Goal: Task Accomplishment & Management: Manage account settings

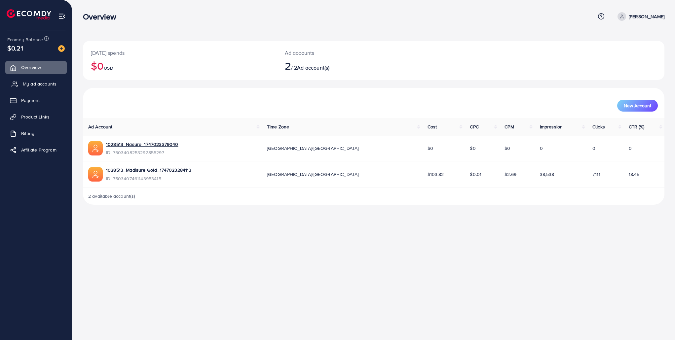
click at [36, 85] on span "My ad accounts" at bounding box center [40, 84] width 34 height 7
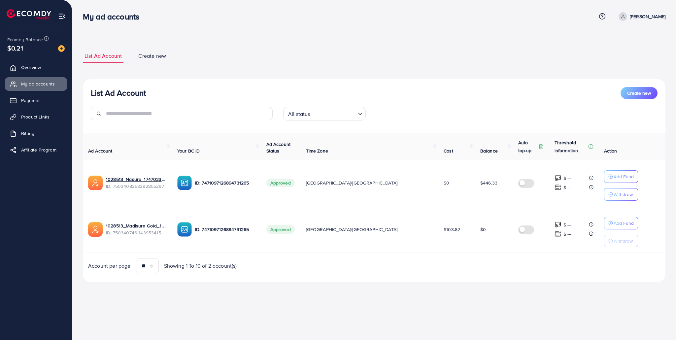
click at [301, 118] on div "All status" at bounding box center [321, 113] width 70 height 12
click at [409, 107] on div "All status Loading... All status Approved Not Approved Punishment Review Not ye…" at bounding box center [374, 116] width 192 height 18
click at [34, 99] on span "Payment" at bounding box center [32, 100] width 18 height 7
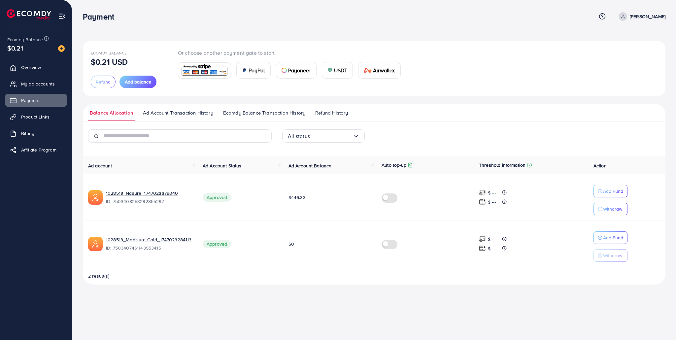
click at [195, 117] on link "Ad Account Transaction History" at bounding box center [178, 115] width 74 height 12
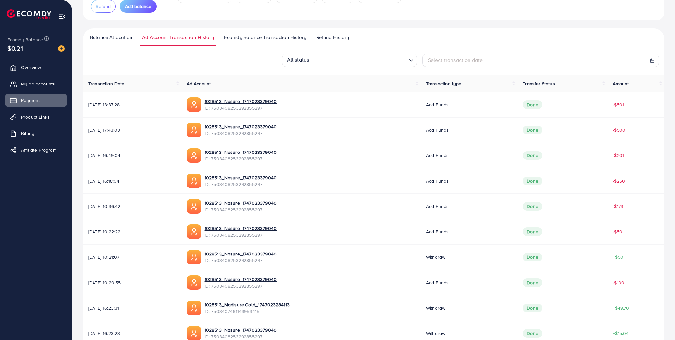
scroll to position [21, 0]
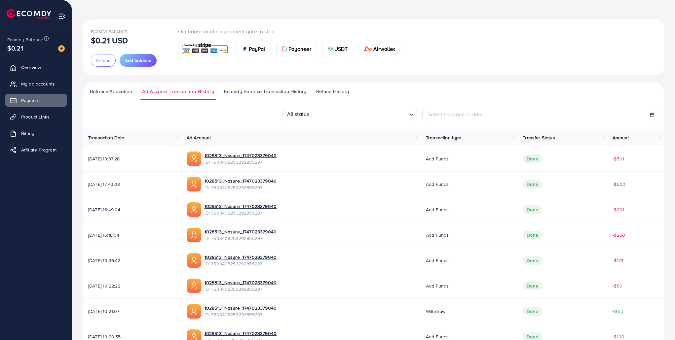
click at [110, 92] on span "Balance Allocation" at bounding box center [111, 91] width 42 height 7
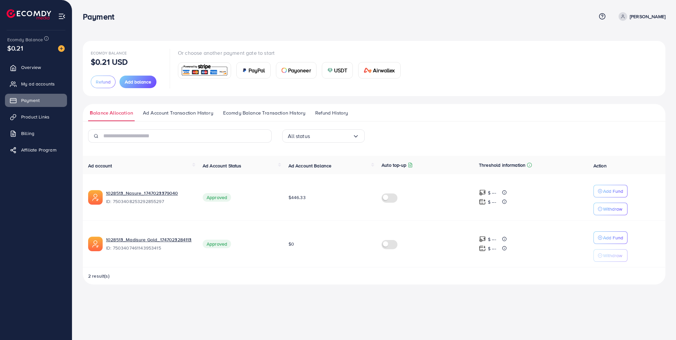
drag, startPoint x: 330, startPoint y: 191, endPoint x: 290, endPoint y: 194, distance: 41.0
click at [290, 194] on td "$446.33" at bounding box center [329, 197] width 93 height 47
drag, startPoint x: 290, startPoint y: 199, endPoint x: 314, endPoint y: 198, distance: 23.5
click at [313, 198] on td "$446.33" at bounding box center [329, 197] width 93 height 47
click at [317, 197] on td "$446.33" at bounding box center [329, 197] width 93 height 47
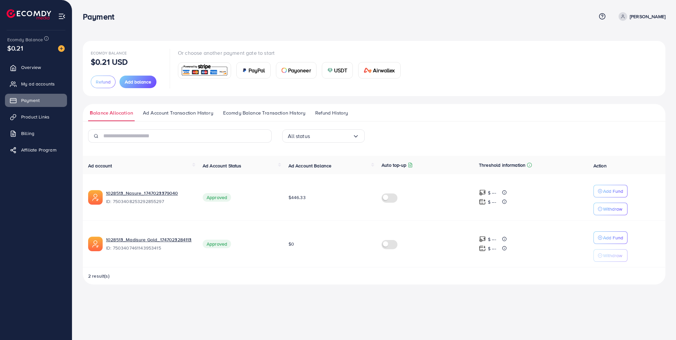
drag, startPoint x: 322, startPoint y: 196, endPoint x: 312, endPoint y: 200, distance: 10.2
click at [285, 197] on td "$446.33" at bounding box center [329, 197] width 93 height 47
click at [320, 200] on td "$446.33" at bounding box center [329, 197] width 93 height 47
drag, startPoint x: 337, startPoint y: 196, endPoint x: 285, endPoint y: 198, distance: 52.2
click at [285, 198] on td "$446.33" at bounding box center [329, 197] width 93 height 47
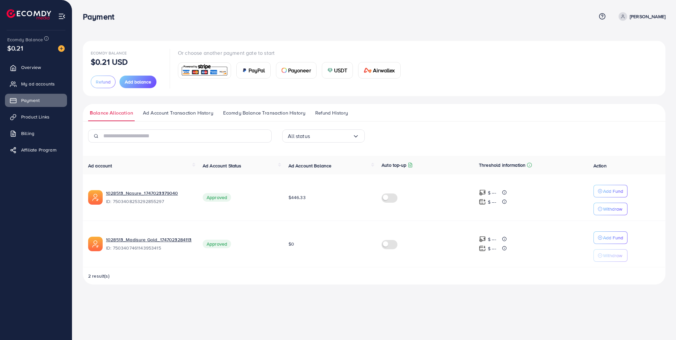
click at [300, 199] on span "$446.33" at bounding box center [297, 197] width 17 height 7
drag, startPoint x: 321, startPoint y: 196, endPoint x: 276, endPoint y: 198, distance: 44.6
click at [276, 198] on tr "1028513_Nasure_1747023379040 ID: 7503408253292855297 Approved $446.33 $ --- $ -…" at bounding box center [374, 197] width 583 height 47
click at [319, 201] on td "$446.33" at bounding box center [329, 197] width 93 height 47
drag, startPoint x: 315, startPoint y: 198, endPoint x: 248, endPoint y: 198, distance: 66.7
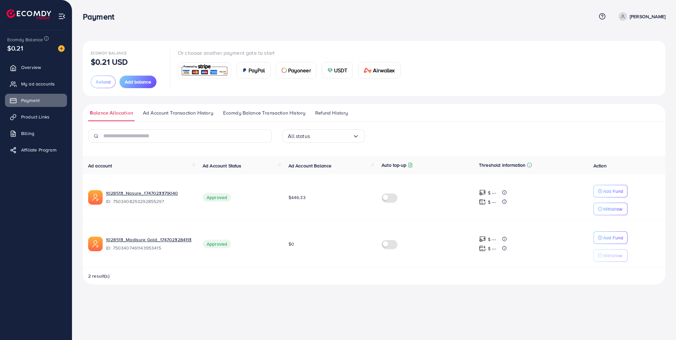
click at [248, 198] on tr "1028513_Nasure_1747023379040 ID: 7503408253292855297 Approved $446.33 $ --- $ -…" at bounding box center [374, 197] width 583 height 47
click at [280, 195] on td "Approved" at bounding box center [240, 197] width 86 height 47
drag, startPoint x: 311, startPoint y: 196, endPoint x: 257, endPoint y: 197, distance: 53.8
click at [257, 197] on tr "1028513_Nasure_1747023379040 ID: 7503408253292855297 Approved $446.33 $ --- $ -…" at bounding box center [374, 197] width 583 height 47
click at [296, 195] on span "$446.33" at bounding box center [297, 197] width 17 height 7
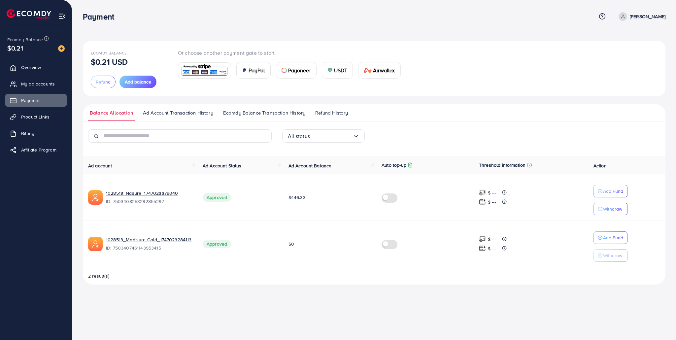
drag, startPoint x: 318, startPoint y: 196, endPoint x: 220, endPoint y: 197, distance: 97.7
click at [220, 197] on tr "1028513_Nasure_1747023379040 ID: 7503408253292855297 Approved $446.33 $ --- $ -…" at bounding box center [374, 197] width 583 height 47
click at [287, 195] on td "$446.33" at bounding box center [329, 197] width 93 height 47
click at [42, 138] on link "Billing" at bounding box center [36, 133] width 62 height 13
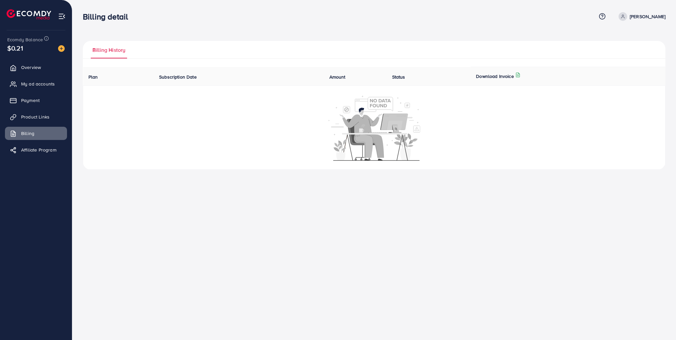
click at [57, 93] on ul "Overview My ad accounts Payment Product Links Billing Affiliate Program" at bounding box center [36, 110] width 72 height 105
click at [48, 86] on span "My ad accounts" at bounding box center [40, 84] width 34 height 7
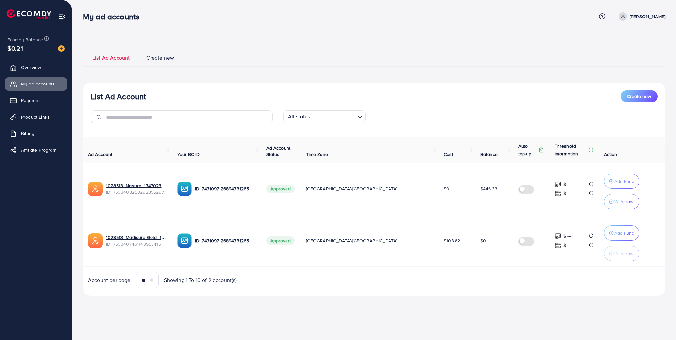
click at [279, 47] on div "List Ad Account Create new List Ad Account Create new All status Loading... Ad …" at bounding box center [374, 172] width 583 height 263
click at [254, 68] on div "List Ad Account Create new List Ad Account Create new All status Loading... Ad …" at bounding box center [374, 172] width 583 height 247
